Goal: Task Accomplishment & Management: Use online tool/utility

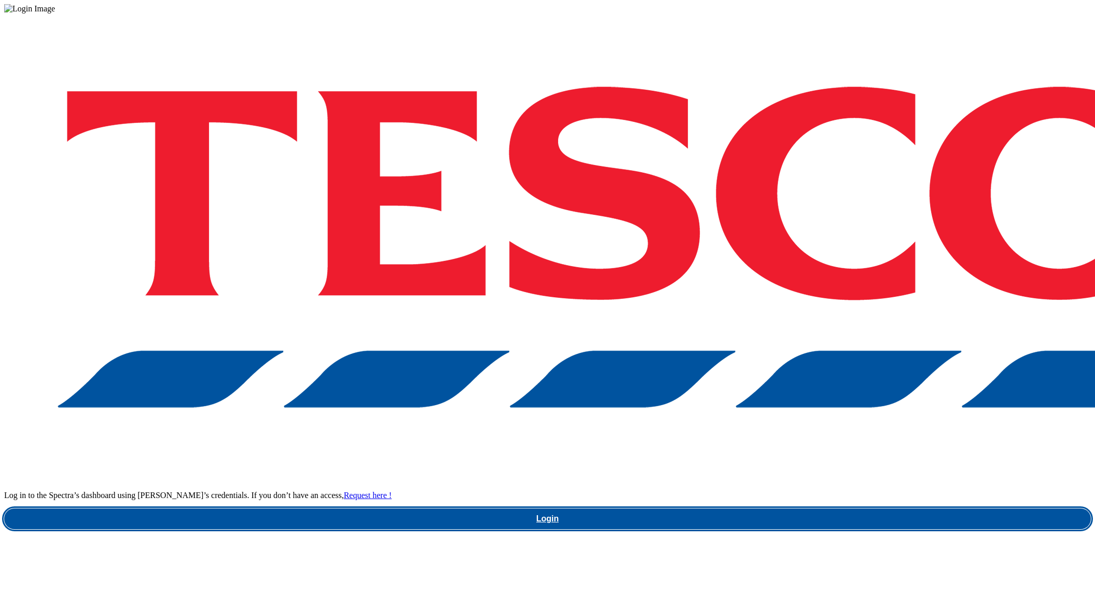
click at [815, 508] on link "Login" at bounding box center [547, 518] width 1087 height 21
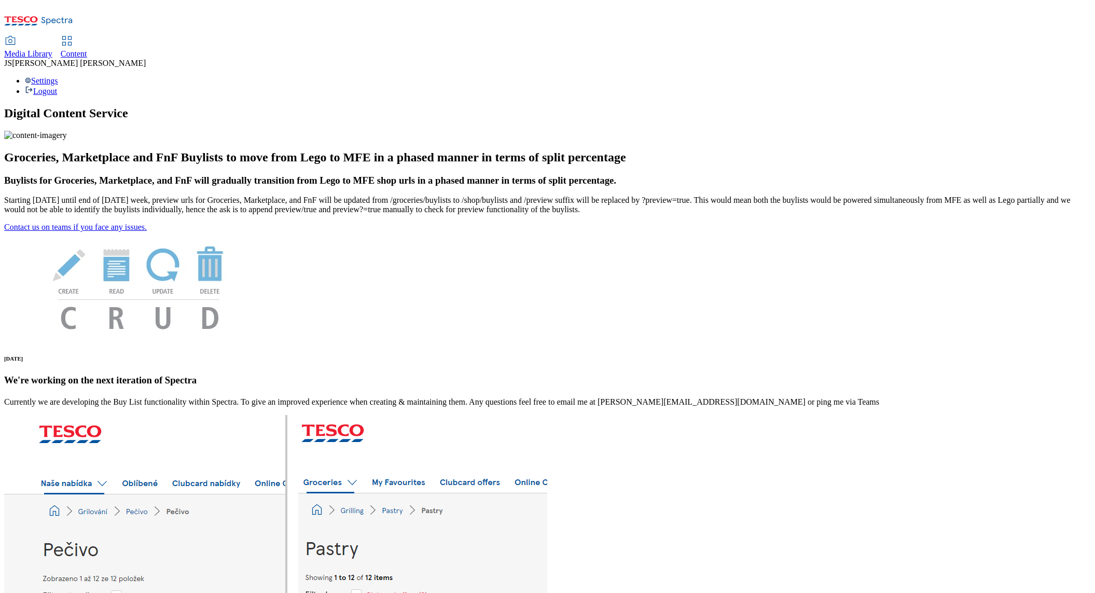
click at [73, 35] on icon at bounding box center [67, 41] width 12 height 12
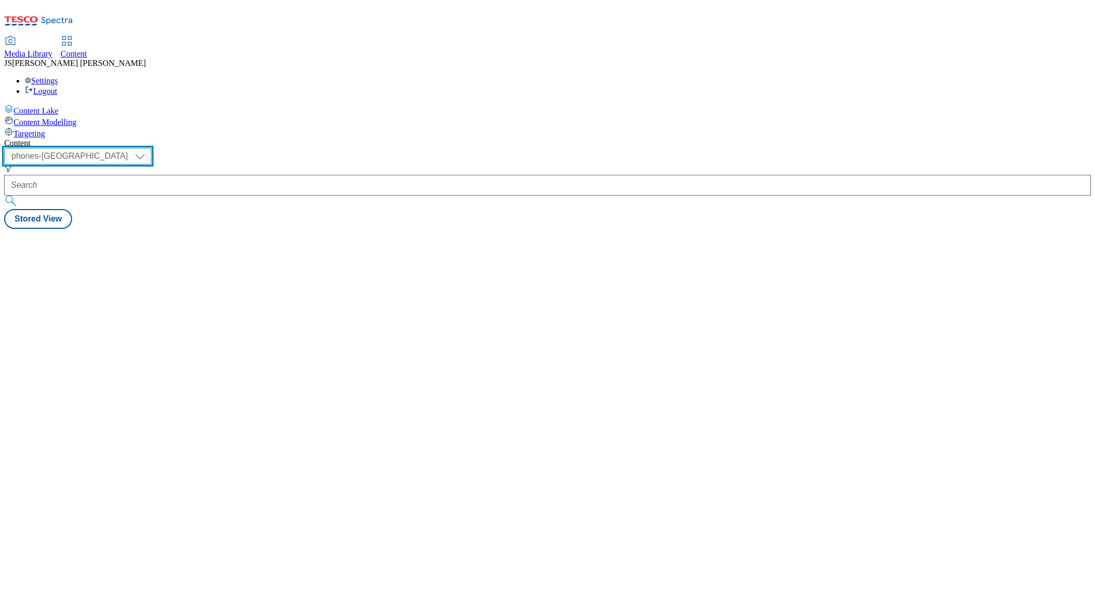
click at [151, 148] on select "ghs-roi ghs-uk ighs-cz ighs-hu ighs-sk phones-uk" at bounding box center [77, 156] width 147 height 17
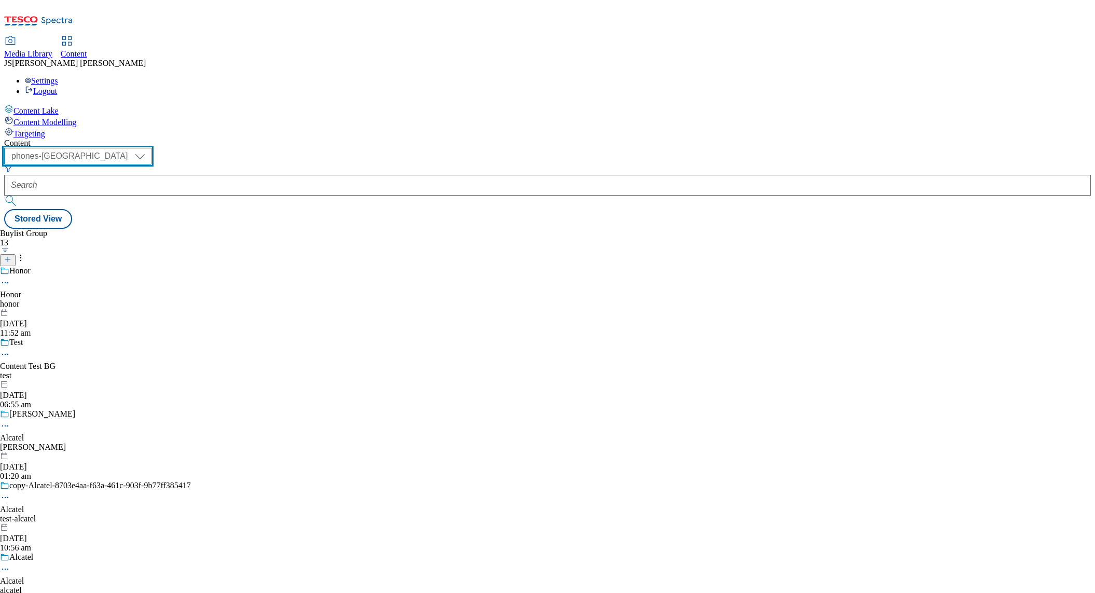
select select "ghs-uk"
click at [135, 148] on select "ghs-roi ghs-uk ighs-cz ighs-hu ighs-sk phones-uk" at bounding box center [77, 156] width 147 height 17
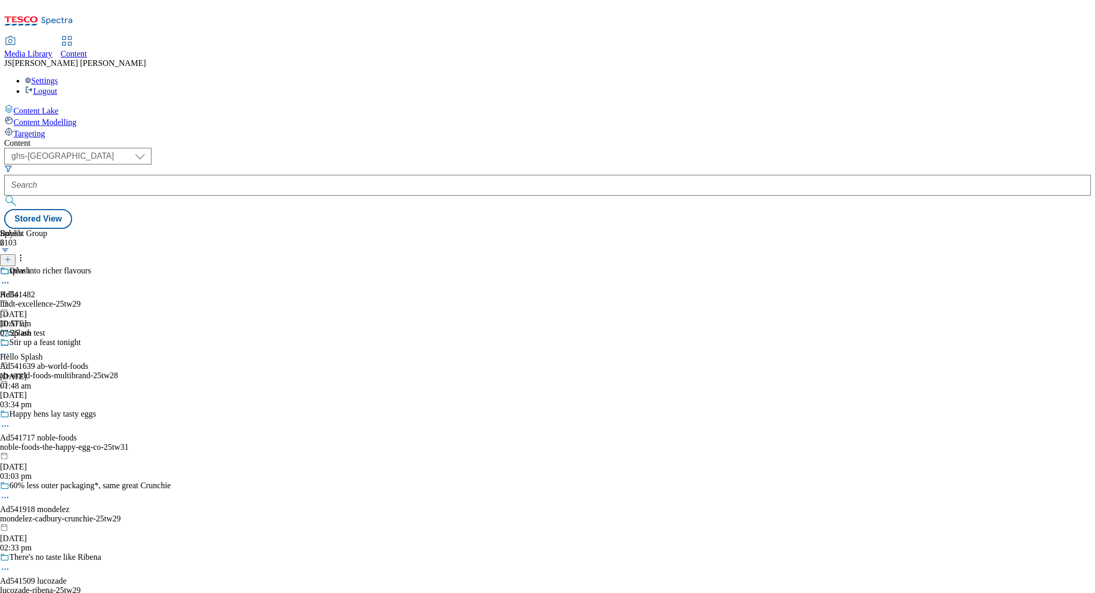
click at [45, 129] on span "Targeting" at bounding box center [29, 133] width 32 height 9
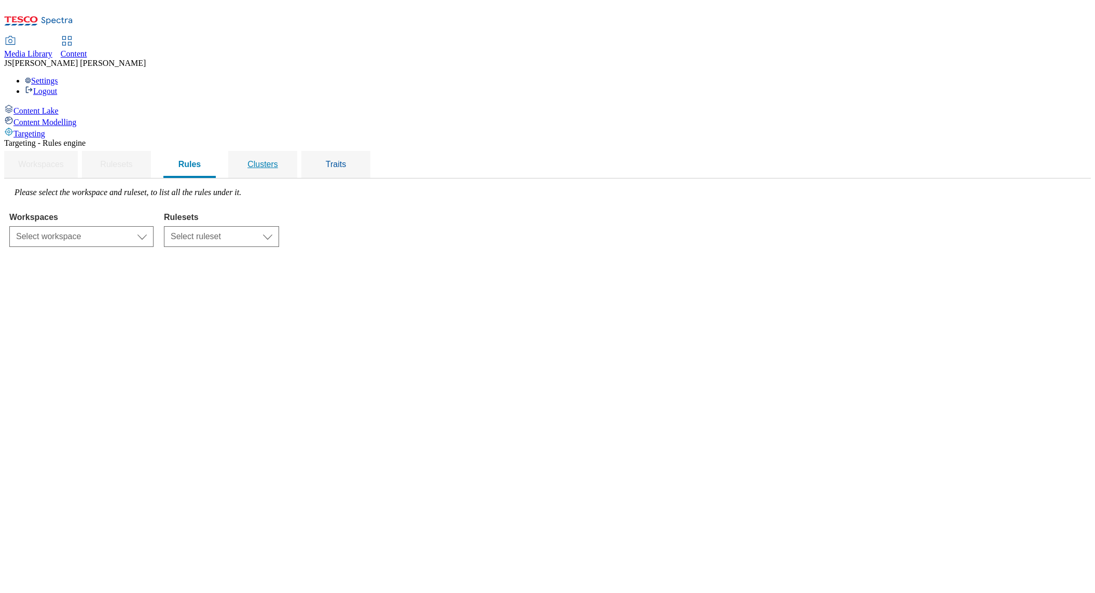
click at [278, 160] on span "Clusters" at bounding box center [262, 164] width 31 height 9
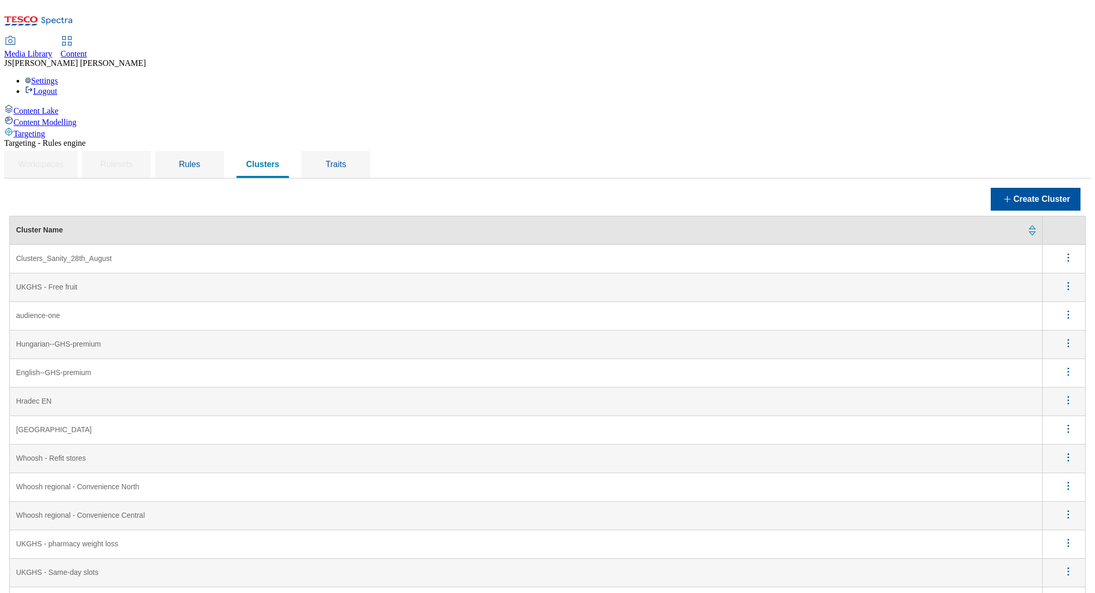
click at [1068, 451] on icon "menus" at bounding box center [1068, 457] width 13 height 13
click at [1058, 467] on span "Edit" at bounding box center [1054, 471] width 12 height 8
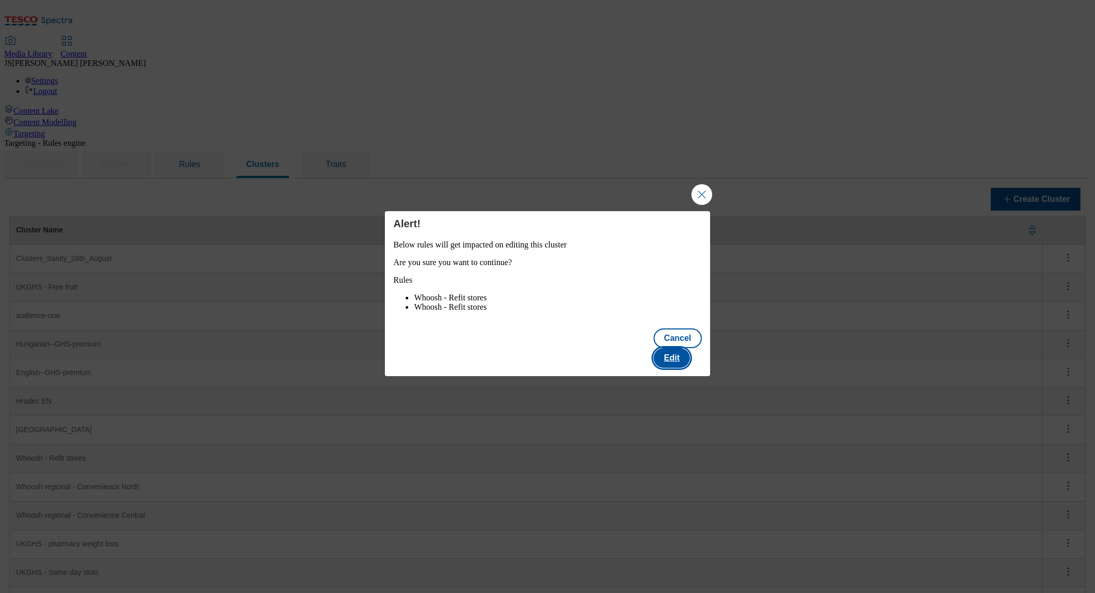
click at [690, 356] on button "Edit" at bounding box center [672, 358] width 36 height 20
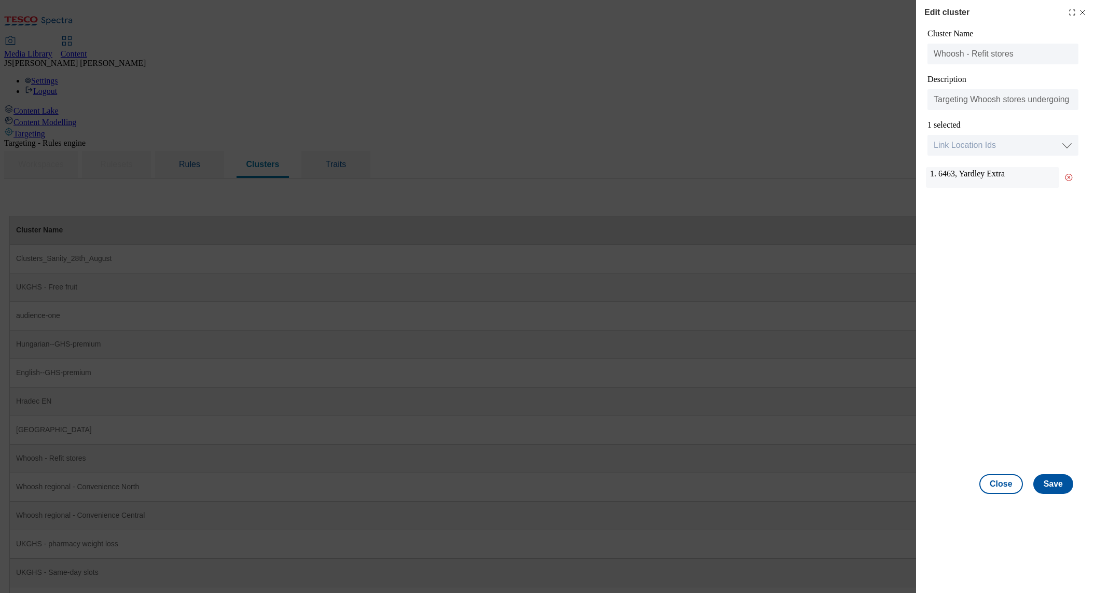
click at [1003, 373] on div "1. 6463, Yardley Extra" at bounding box center [1002, 315] width 153 height 308
click at [958, 142] on select "Link Location Ids Choose location from table Add Bulk Location UUIDs" at bounding box center [1002, 145] width 151 height 21
select select "locationtable"
click at [927, 135] on select "Link Location Ids Choose location from table Add Bulk Location UUIDs" at bounding box center [1002, 145] width 151 height 21
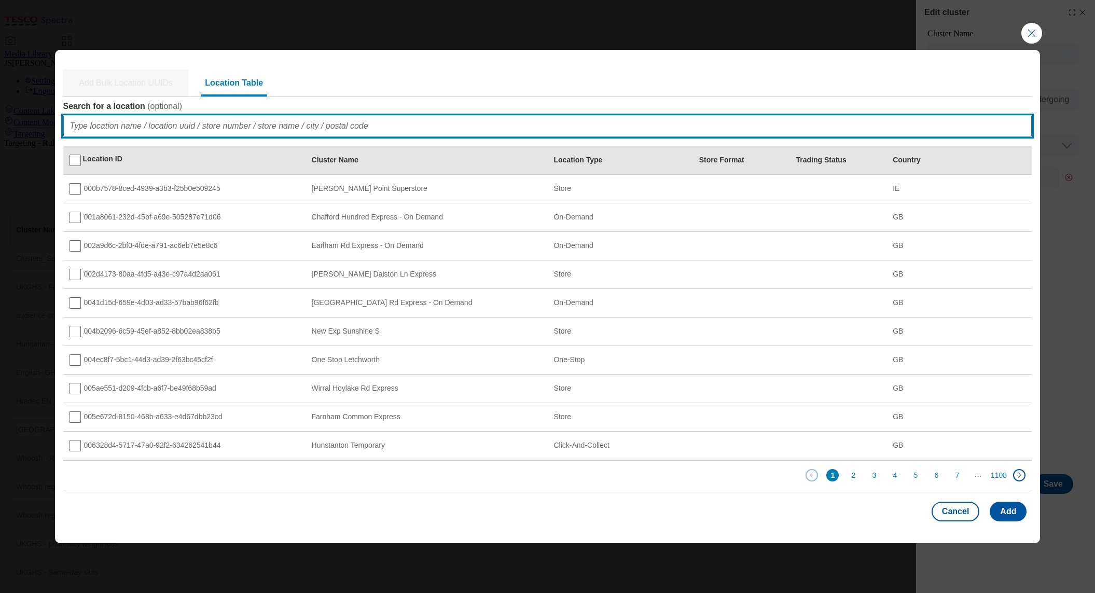
click at [93, 123] on input "Search for a location ( optional )" at bounding box center [547, 126] width 969 height 21
paste input "14c61e0d-640f-4d6f-b19f-18575a43f04d"
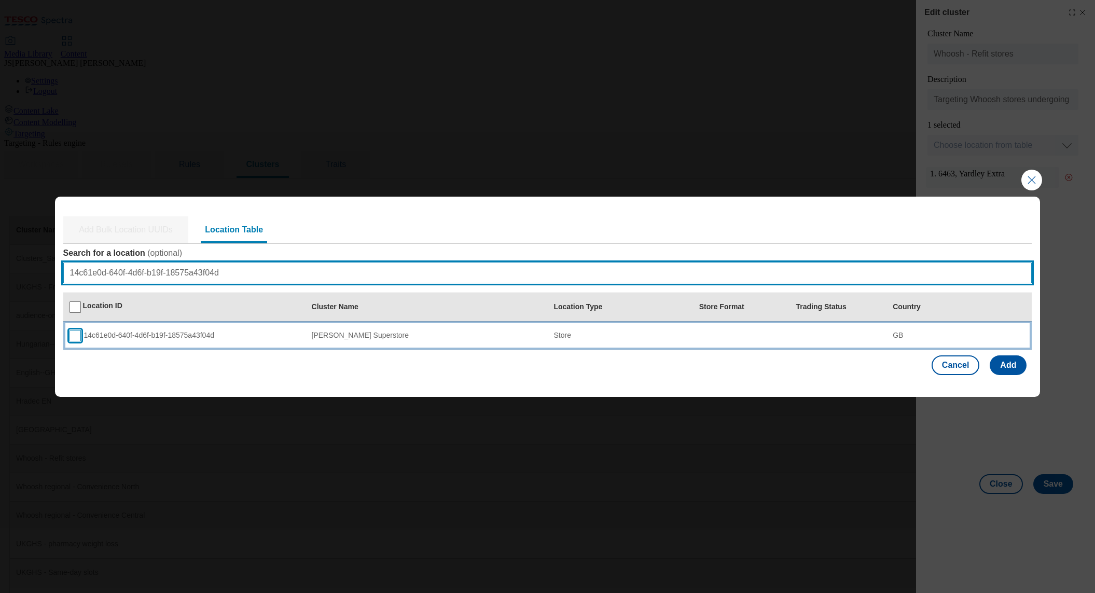
type input "14c61e0d-640f-4d6f-b19f-18575a43f04d"
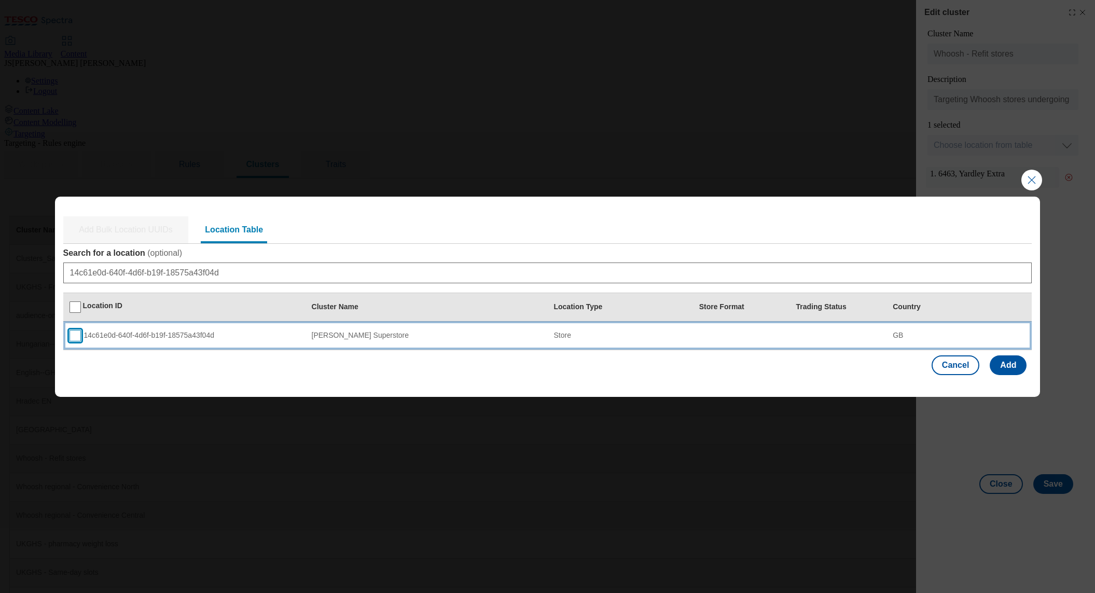
click at [76, 337] on input "Modal" at bounding box center [75, 335] width 11 height 11
checkbox input "true"
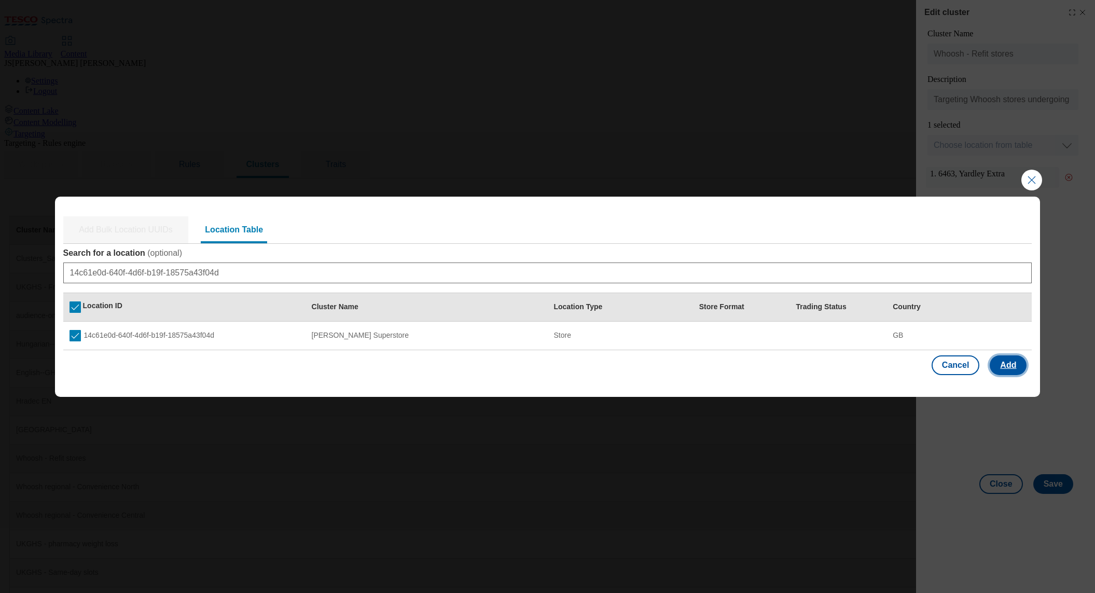
click at [1001, 371] on button "Add" at bounding box center [1008, 365] width 37 height 20
select select "Modal"
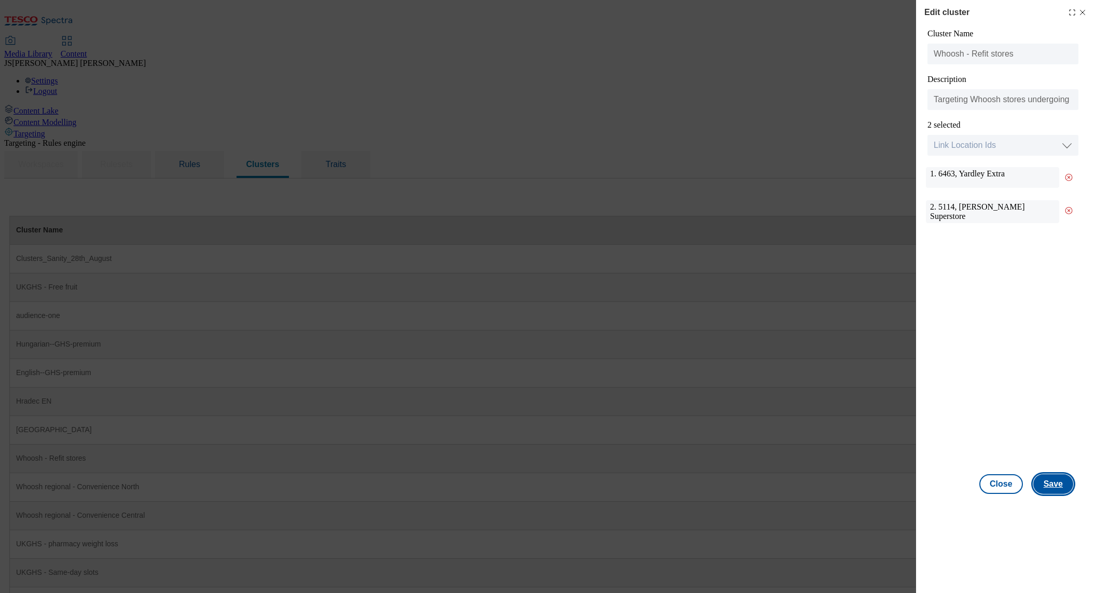
click at [1055, 488] on button "Save" at bounding box center [1053, 484] width 40 height 20
click at [1009, 484] on button "Close" at bounding box center [1001, 484] width 44 height 20
